Goal: Information Seeking & Learning: Learn about a topic

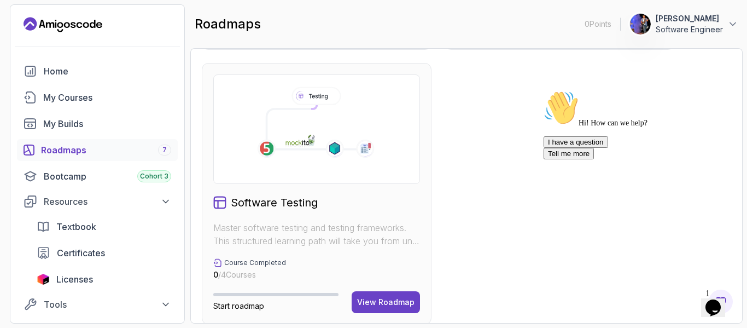
scroll to position [833, 0]
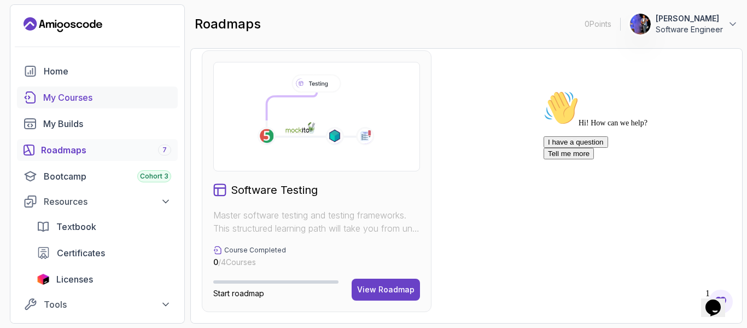
click at [65, 95] on div "My Courses" at bounding box center [107, 97] width 128 height 13
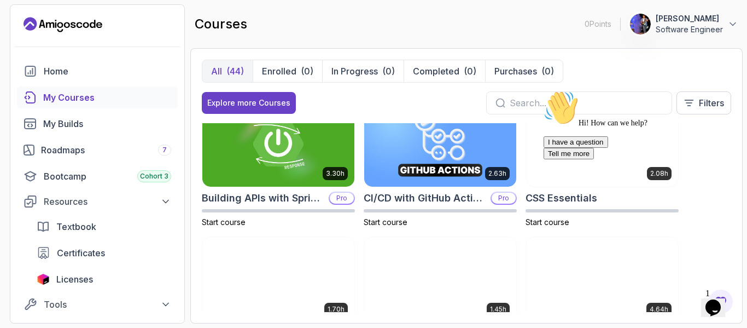
scroll to position [164, 0]
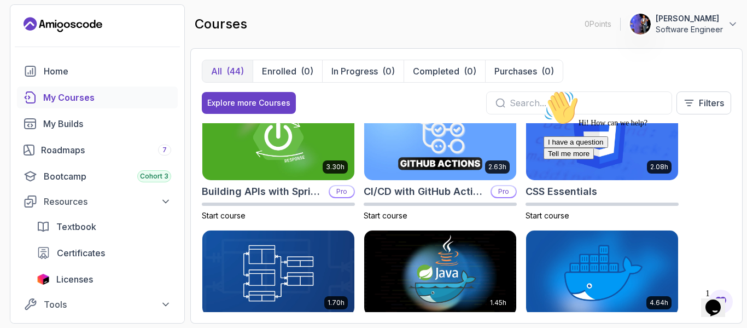
click at [713, 301] on icon "$i18n('chat', 'chat_widget')" at bounding box center [713, 307] width 15 height 16
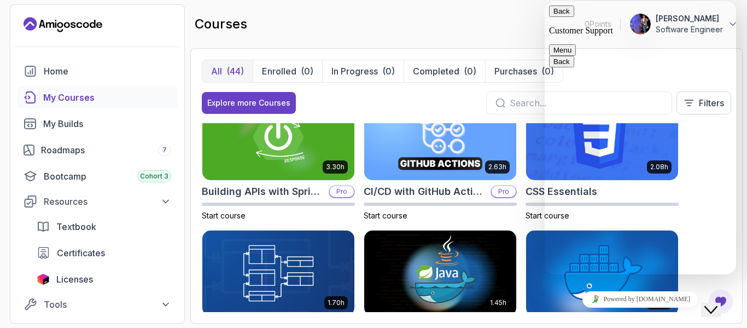
click at [545, 1] on textarea at bounding box center [545, 1] width 0 height 0
type textarea "hello"
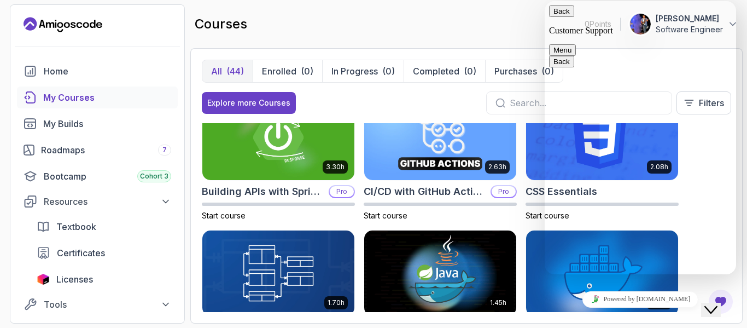
type input "[PERSON_NAME]"
type input "[EMAIL_ADDRESS][DOMAIN_NAME]"
type input "573214928962"
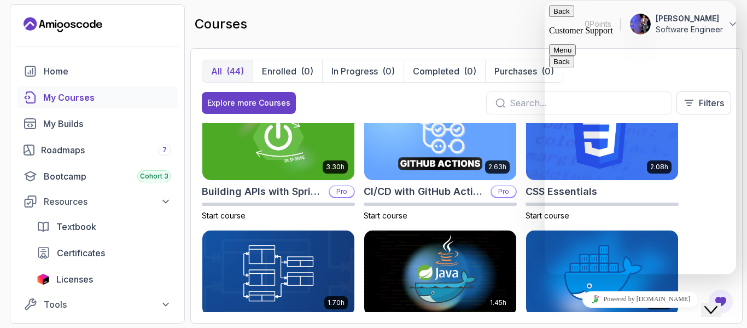
paste textarea "enrolling in Full Stack Spring Boot & React (PROFESSIONAL)"
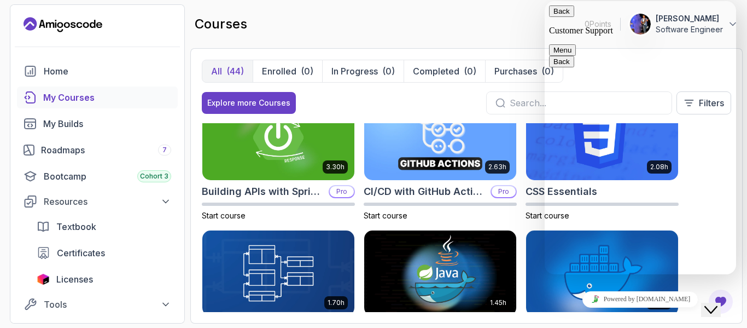
scroll to position [226, 0]
type textarea "I enrolling in Full Stack Spring Boot & React (PROFESSIONAL) so year ago but I …"
type input "course"
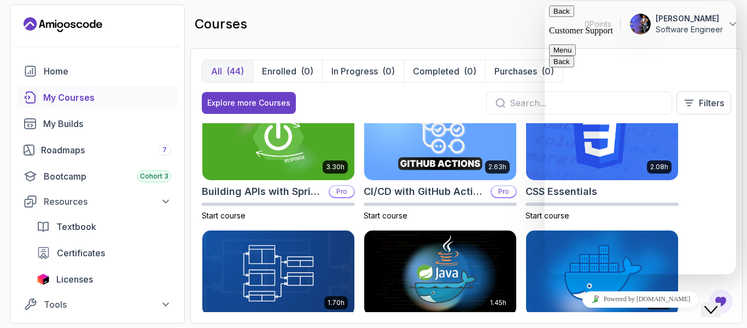
click at [545, 1] on textarea at bounding box center [545, 1] width 0 height 0
paste textarea "Test de Razonamiento Abstracto, prueba tus habilidades!"
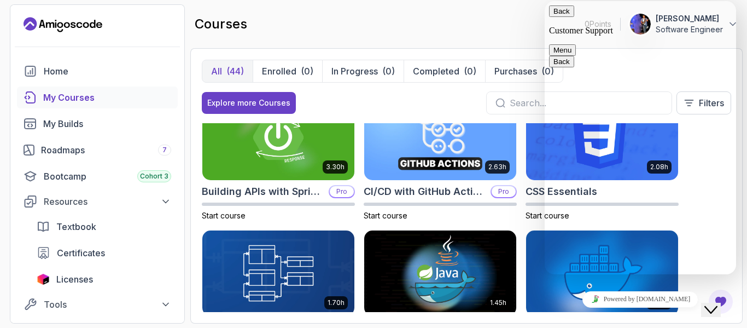
type textarea "Test de Razonamiento Abstracto, prueba tus habilidades!"
drag, startPoint x: 628, startPoint y: 259, endPoint x: 488, endPoint y: 241, distance: 141.2
click html "Back Customer Support Menu Back Rate this chat Insert emoji Customer Support Hi…"
click at [545, 1] on textarea at bounding box center [545, 1] width 0 height 0
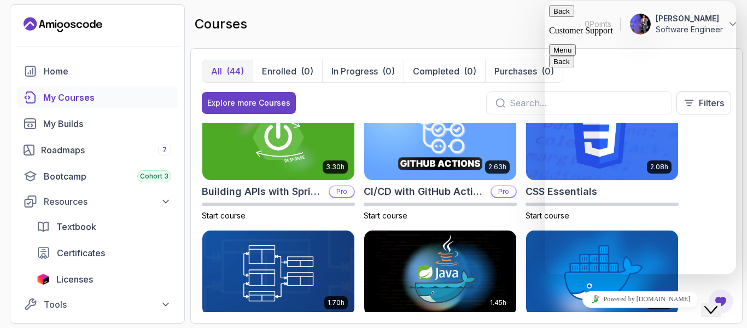
paste textarea "enrolling in Full Stack Spring Boot & React (PROFESSIONAL)"
click at [545, 1] on textarea "enrolling in Full Stack Spring Boot & React (PROFESSIONAL)" at bounding box center [545, 1] width 0 height 0
type textarea "I enrolling in Full Stack Spring Boot & React (PROFESSIONAL) but I dont find it"
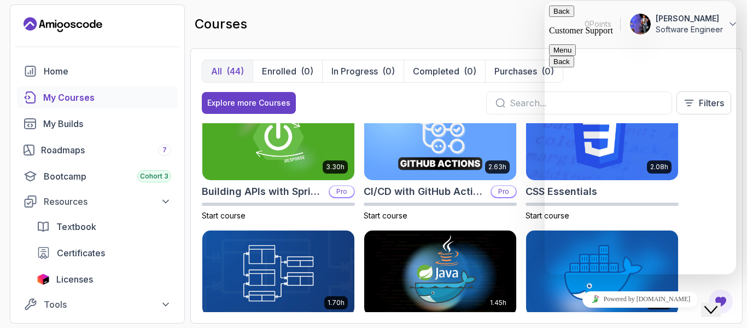
click at [517, 34] on div "courses 0 Points 1 [PERSON_NAME] Software Engineer" at bounding box center [466, 23] width 552 height 39
click at [516, 20] on div "courses 0 Points 1 [PERSON_NAME] Software Engineer" at bounding box center [466, 23] width 552 height 39
click at [567, 17] on button "Back" at bounding box center [561, 10] width 25 height 11
click at [526, 26] on div "courses 0 Points 1 [PERSON_NAME] Software Engineer" at bounding box center [466, 23] width 552 height 39
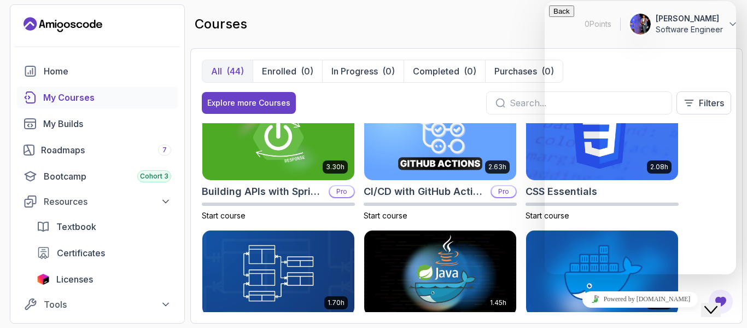
click at [514, 40] on div "courses 0 Points 1 [PERSON_NAME] Software Engineer" at bounding box center [466, 23] width 552 height 39
click at [595, 326] on span "Hi there" at bounding box center [580, 330] width 63 height 9
click at [515, 101] on input "text" at bounding box center [586, 102] width 153 height 13
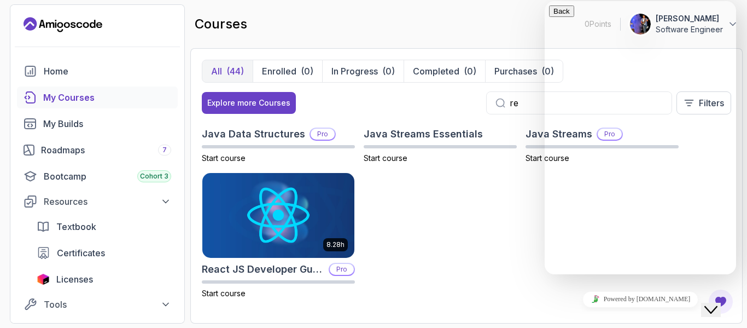
scroll to position [86, 0]
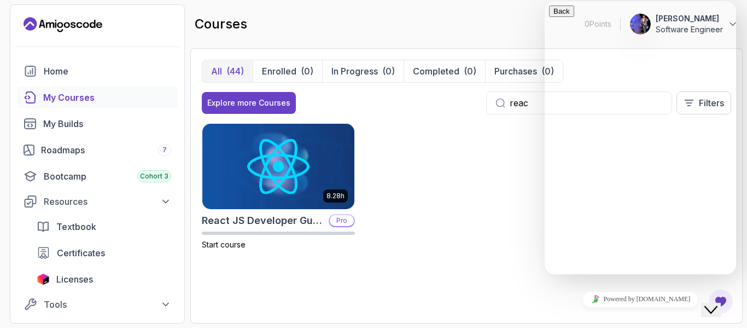
type input "reac"
click at [718, 304] on icon "Close Chat This icon closes the chat window." at bounding box center [710, 309] width 13 height 13
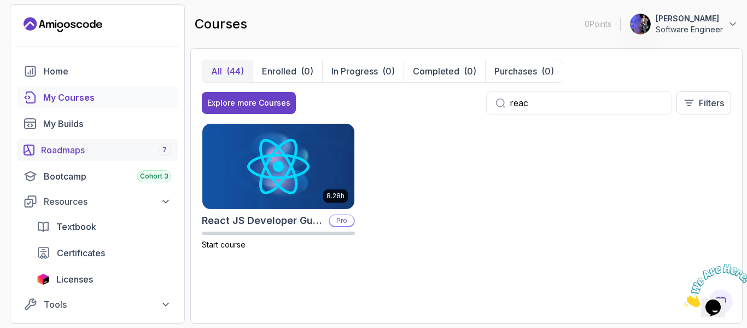
click at [72, 145] on div "Roadmaps 7" at bounding box center [106, 149] width 130 height 13
click at [71, 176] on div "Bootcamp Cohort 3" at bounding box center [107, 176] width 127 height 13
click at [78, 152] on div "Roadmaps 7" at bounding box center [106, 149] width 130 height 13
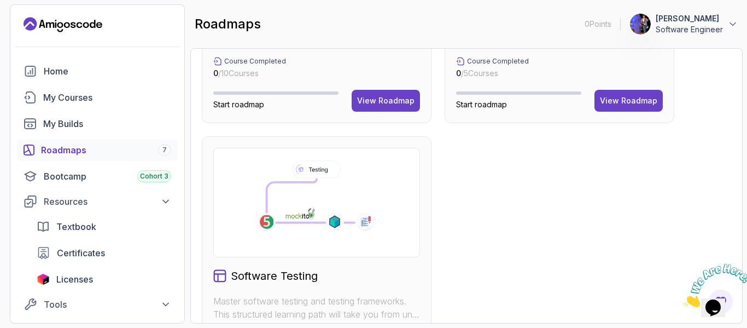
scroll to position [724, 0]
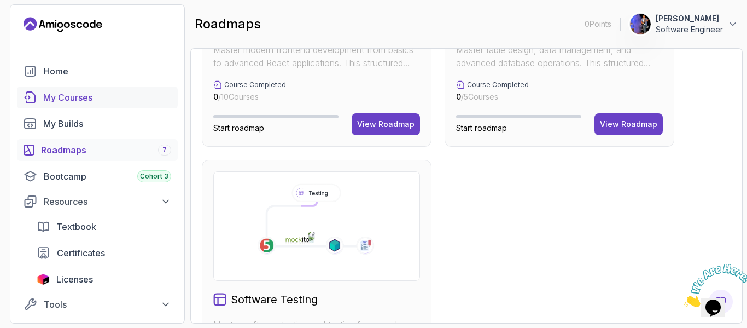
click at [72, 100] on div "My Courses" at bounding box center [107, 97] width 128 height 13
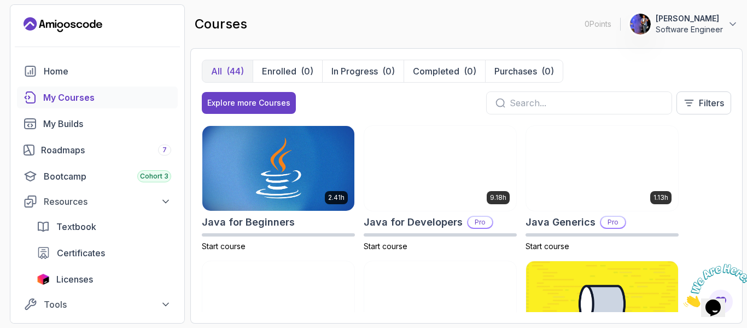
scroll to position [656, 0]
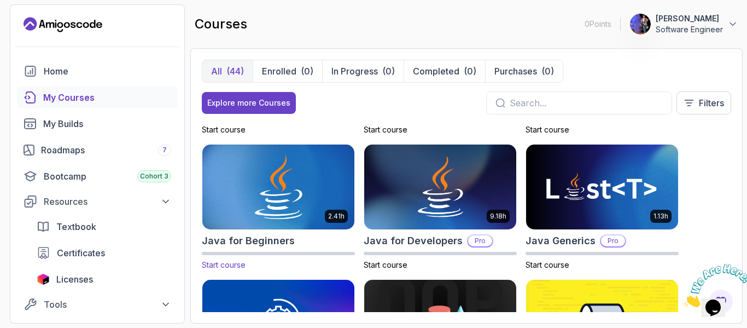
click at [289, 187] on img at bounding box center [279, 186] width 160 height 89
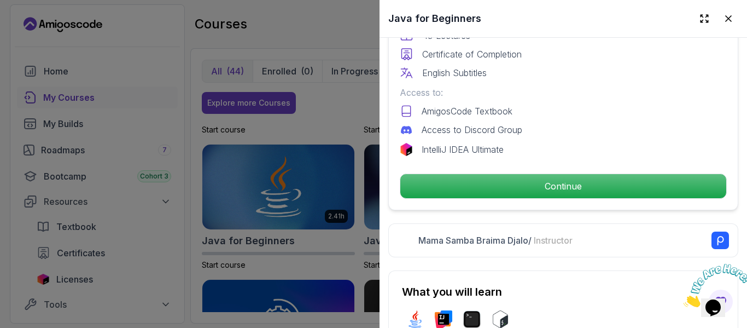
scroll to position [383, 0]
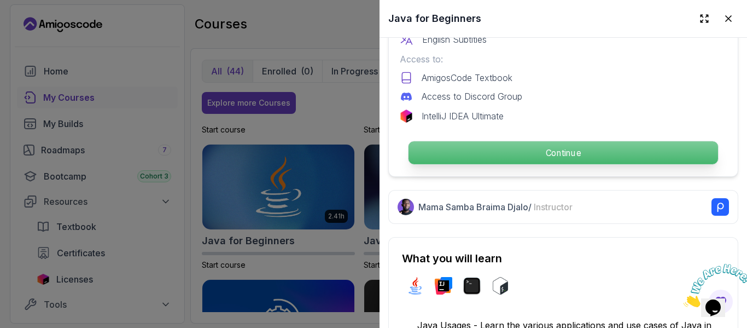
click at [570, 145] on p "Continue" at bounding box center [564, 152] width 310 height 23
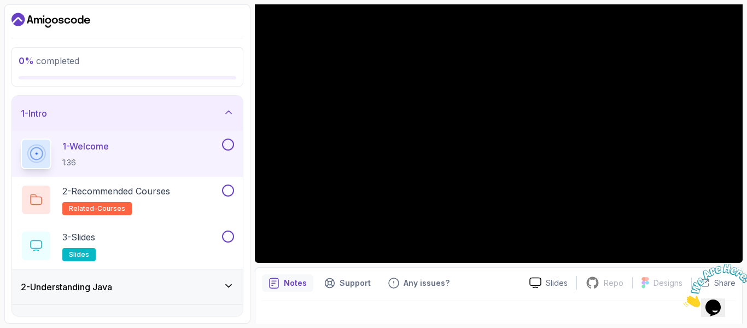
scroll to position [55, 0]
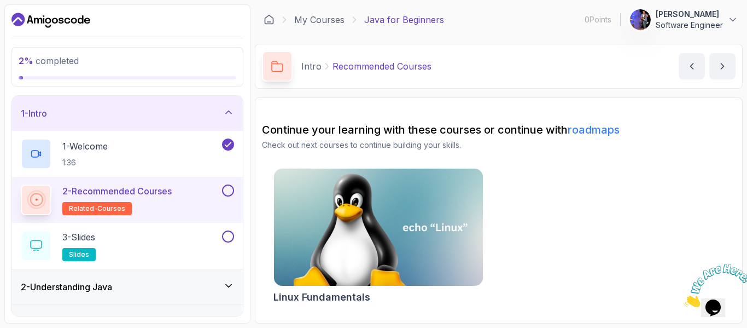
click at [131, 195] on p "2 - Recommended Courses" at bounding box center [116, 190] width 109 height 13
click at [158, 196] on p "2 - Recommended Courses" at bounding box center [116, 190] width 109 height 13
click at [83, 209] on span "related-courses" at bounding box center [97, 208] width 56 height 9
click at [226, 188] on button at bounding box center [228, 190] width 12 height 12
click at [155, 194] on p "2 - Recommended Courses" at bounding box center [116, 190] width 109 height 13
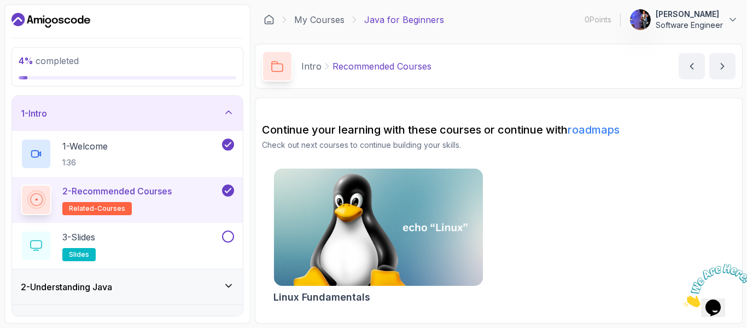
click at [376, 68] on p "Recommended Courses" at bounding box center [382, 66] width 99 height 13
click at [295, 67] on div "Intro Recommended Courses" at bounding box center [347, 66] width 170 height 31
click at [391, 20] on p "Java for Beginners" at bounding box center [404, 19] width 80 height 13
click at [715, 73] on button "next content" at bounding box center [722, 66] width 26 height 26
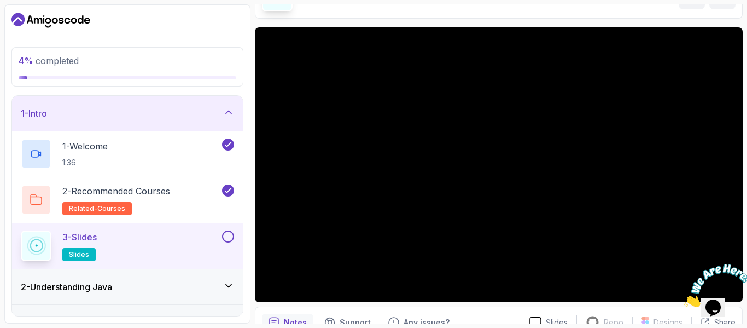
scroll to position [125, 0]
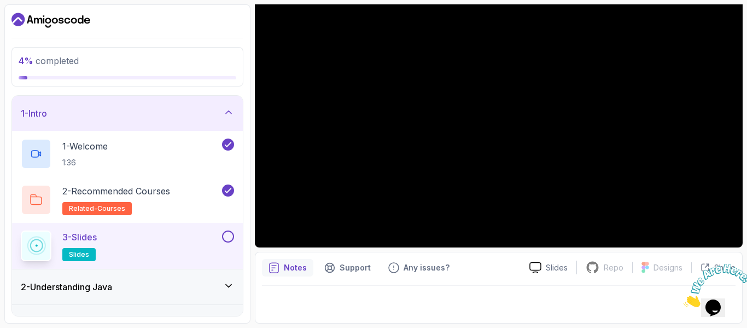
click at [88, 236] on p "3 - Slides" at bounding box center [79, 236] width 34 height 13
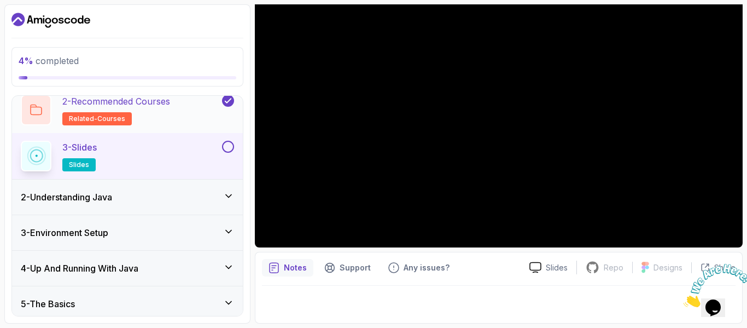
scroll to position [55, 0]
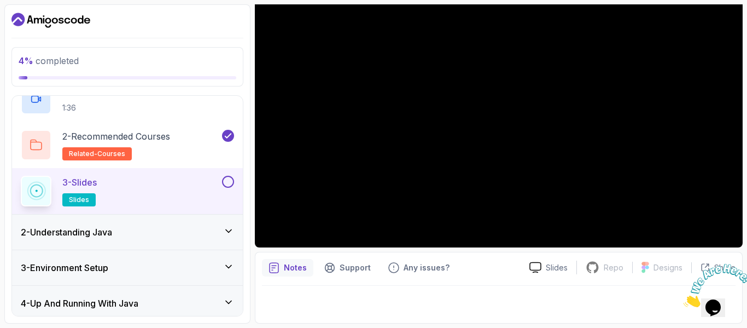
click at [79, 200] on span "slides" at bounding box center [79, 199] width 20 height 9
click at [79, 184] on p "3 - Slides" at bounding box center [79, 182] width 34 height 13
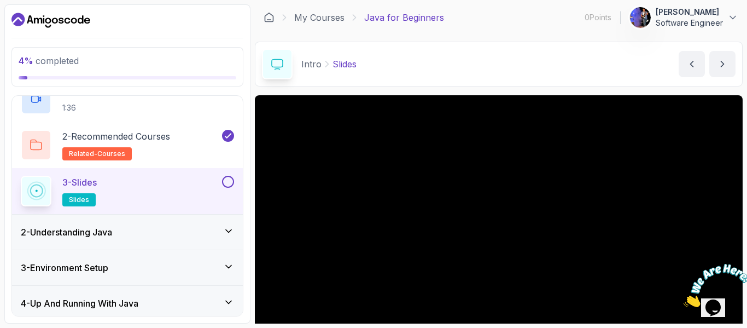
scroll to position [0, 0]
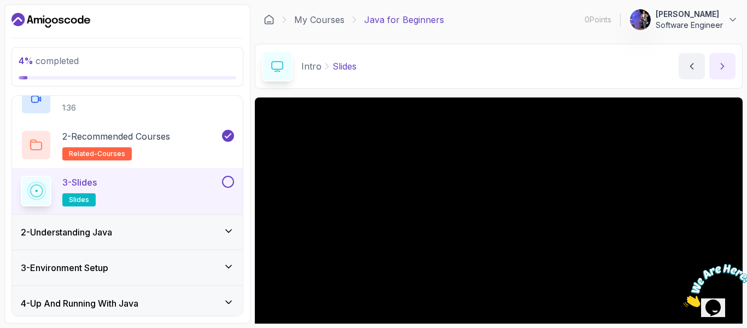
click at [732, 66] on button "next content" at bounding box center [722, 66] width 26 height 26
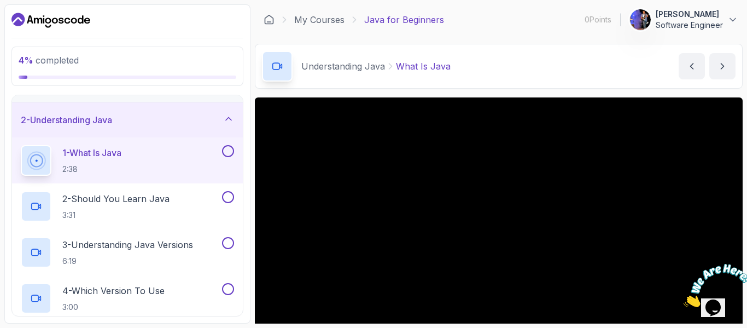
scroll to position [55, 0]
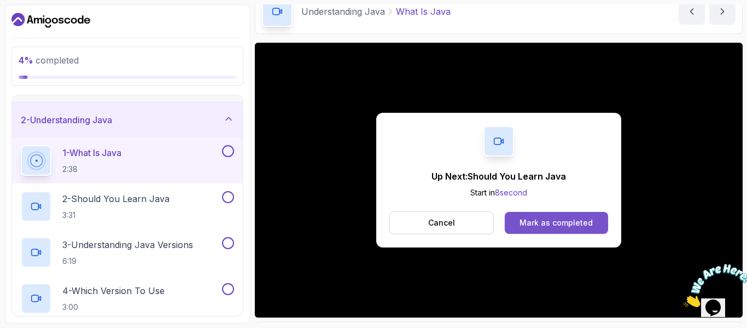
click at [546, 224] on div "Mark as completed" at bounding box center [556, 222] width 73 height 11
